Goal: Navigation & Orientation: Find specific page/section

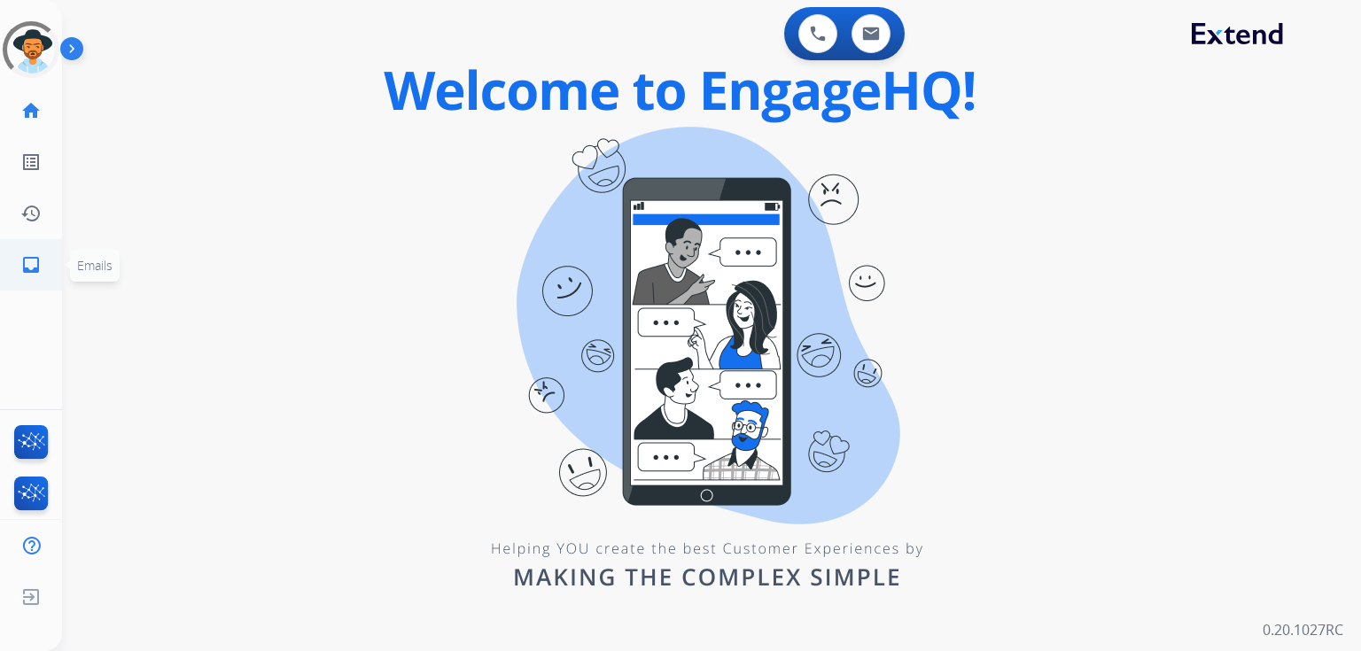
click at [37, 260] on mat-icon "inbox" at bounding box center [30, 264] width 21 height 21
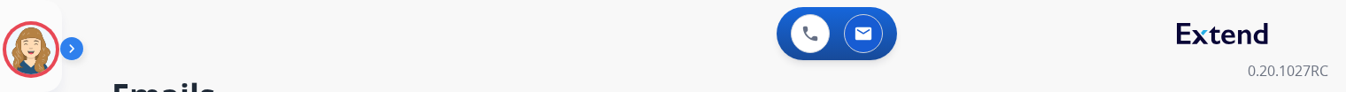
scroll to position [901, 0]
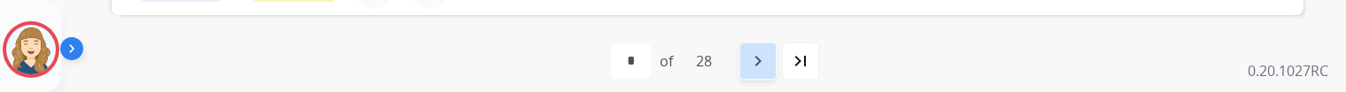
click at [778, 57] on div "navigate_next" at bounding box center [758, 61] width 39 height 39
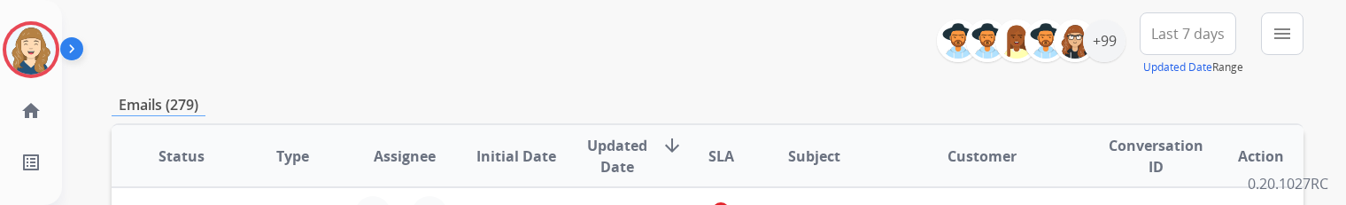
scroll to position [119, 0]
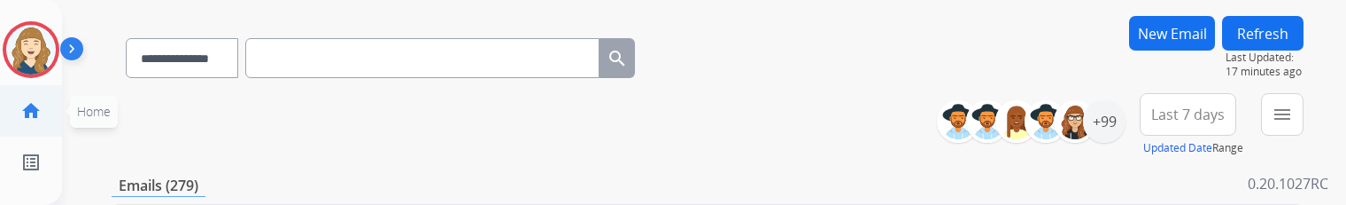
click at [28, 107] on mat-icon "home" at bounding box center [30, 110] width 21 height 21
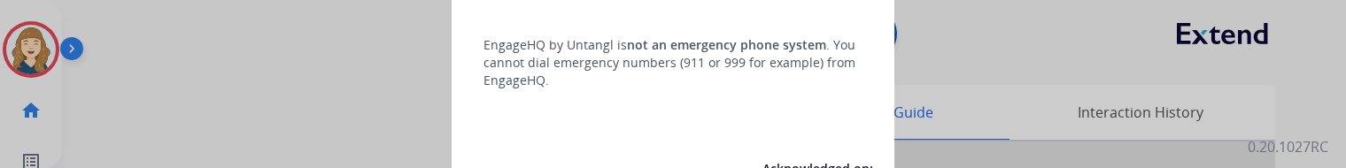
click at [364, 81] on div at bounding box center [673, 84] width 1346 height 168
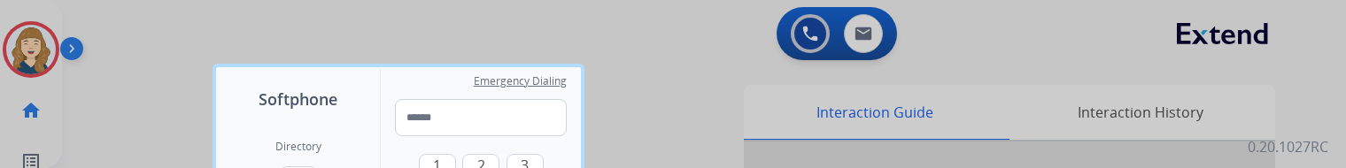
click at [167, 79] on div at bounding box center [673, 84] width 1346 height 168
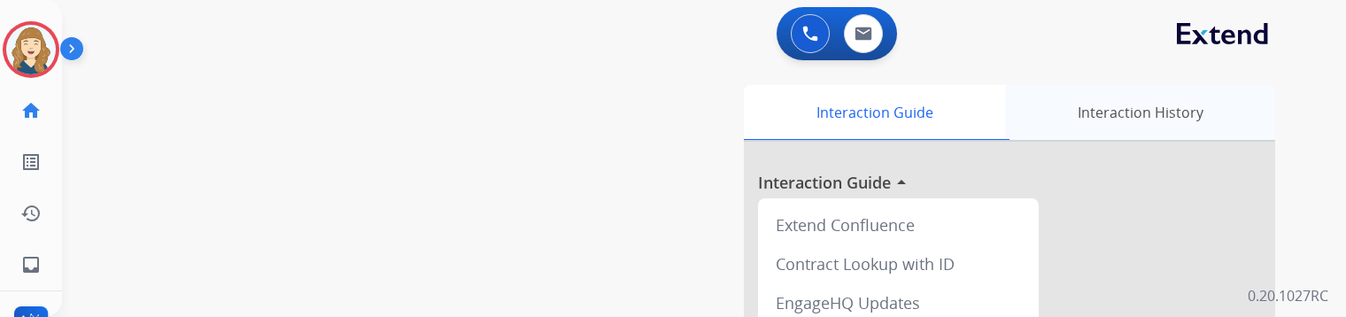
click at [1136, 128] on div "Interaction History" at bounding box center [1140, 112] width 270 height 55
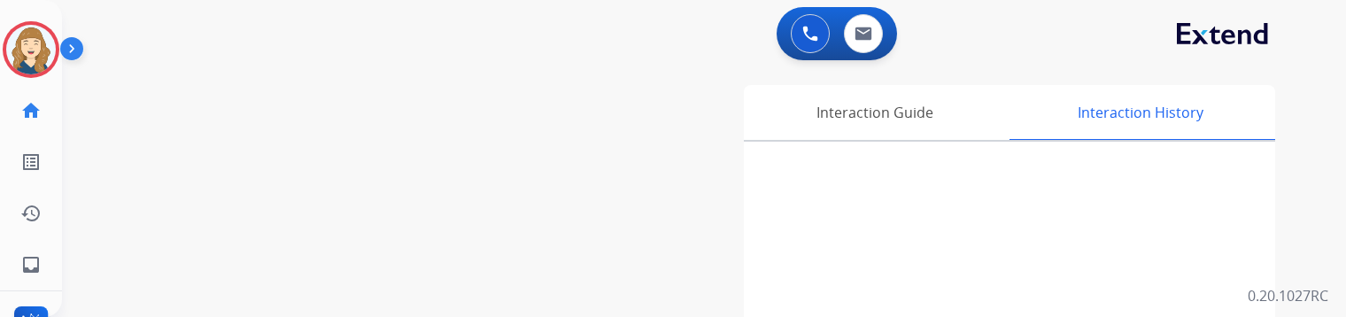
scroll to position [134, 0]
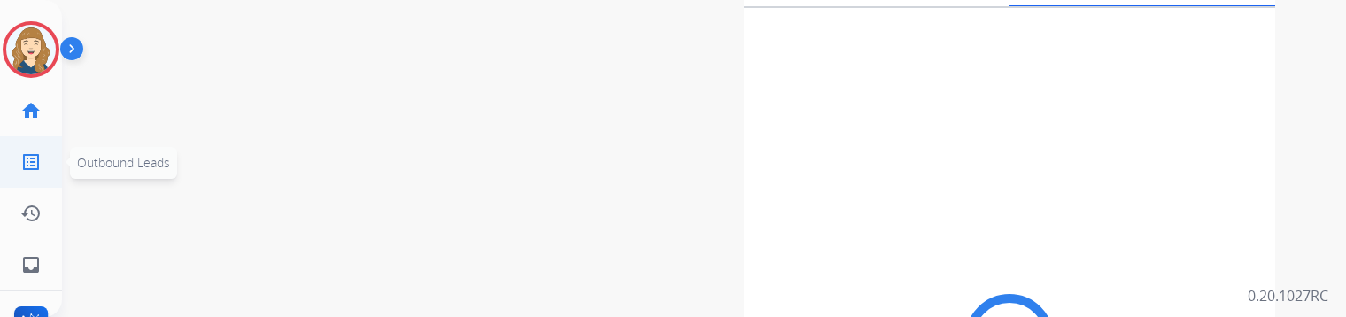
click at [36, 162] on mat-icon "list_alt" at bounding box center [30, 161] width 21 height 21
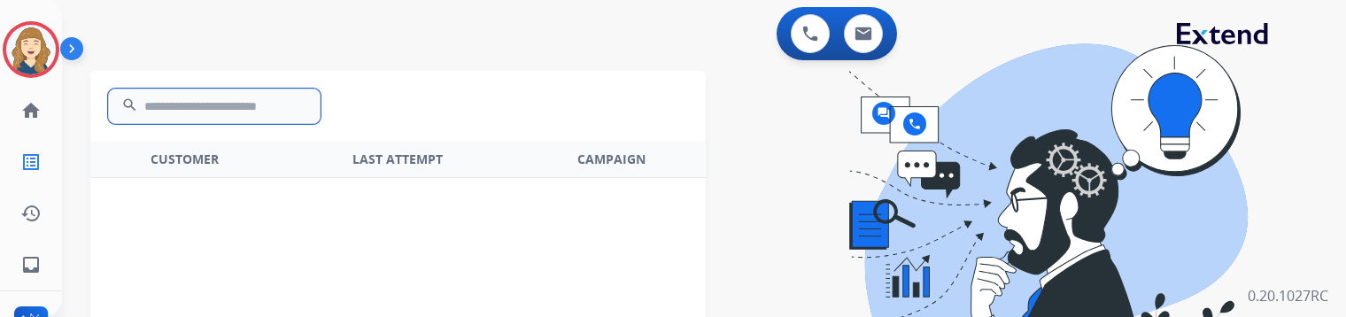
click at [249, 119] on input "text" at bounding box center [214, 106] width 213 height 35
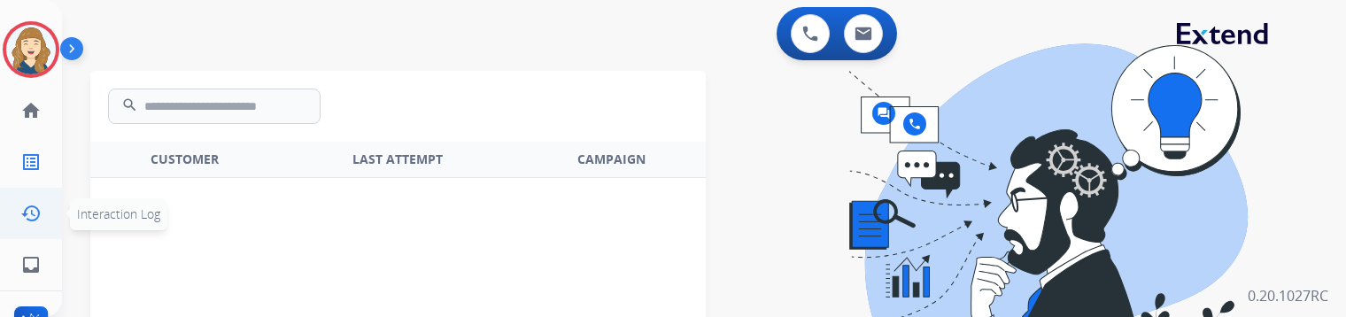
click at [30, 210] on mat-icon "history" at bounding box center [30, 213] width 21 height 21
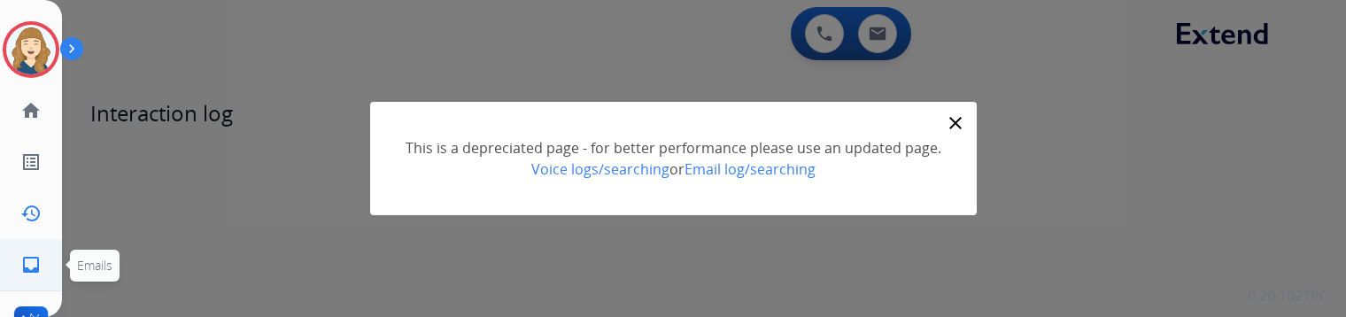
click at [33, 218] on mat-icon "inbox" at bounding box center [30, 264] width 21 height 21
select select "**********"
